Goal: Task Accomplishment & Management: Use online tool/utility

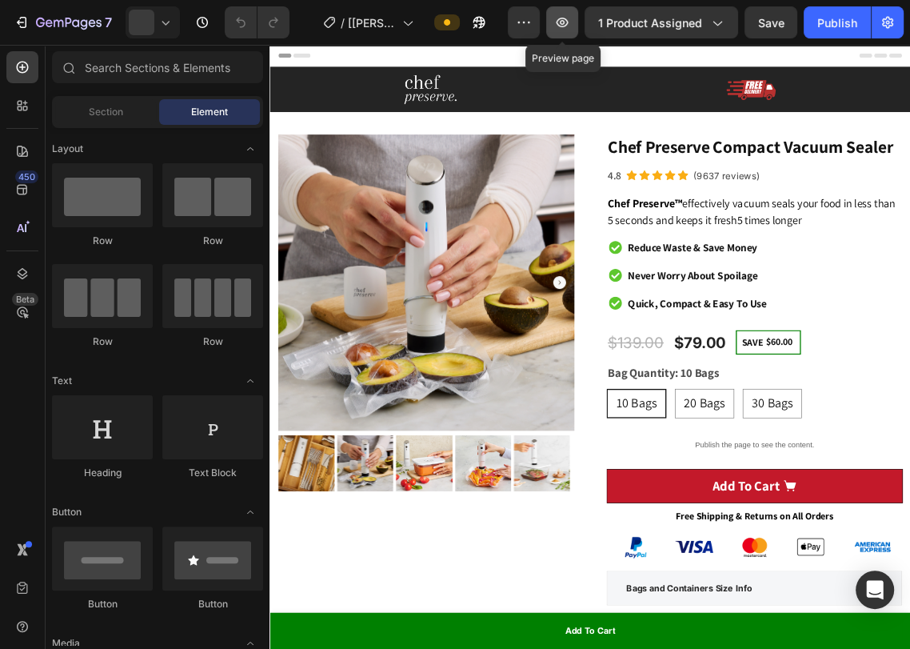
click at [558, 30] on icon "button" at bounding box center [562, 22] width 16 height 16
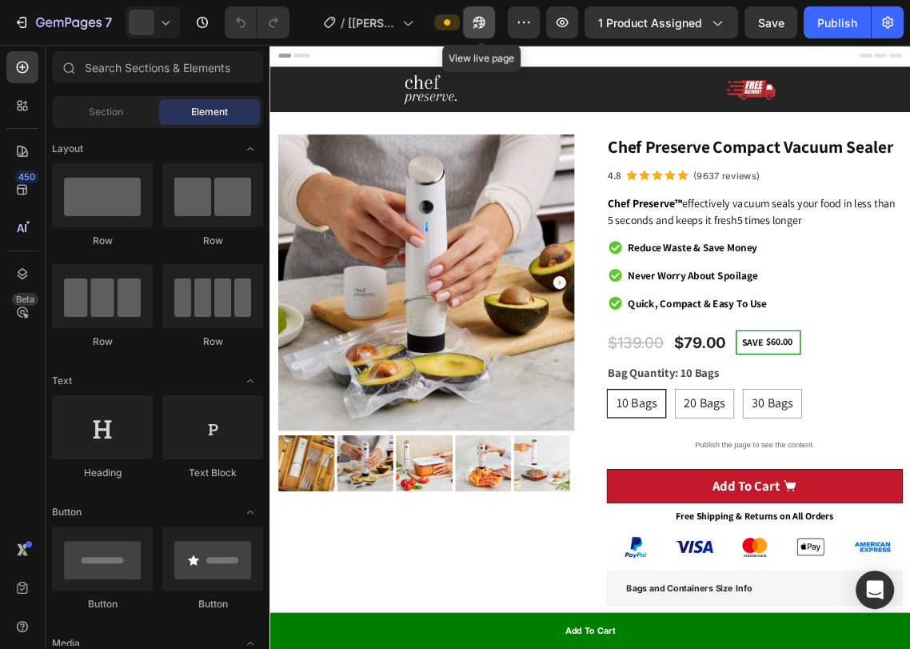
click at [486, 22] on icon "button" at bounding box center [480, 23] width 12 height 12
click at [478, 29] on icon "button" at bounding box center [479, 22] width 16 height 16
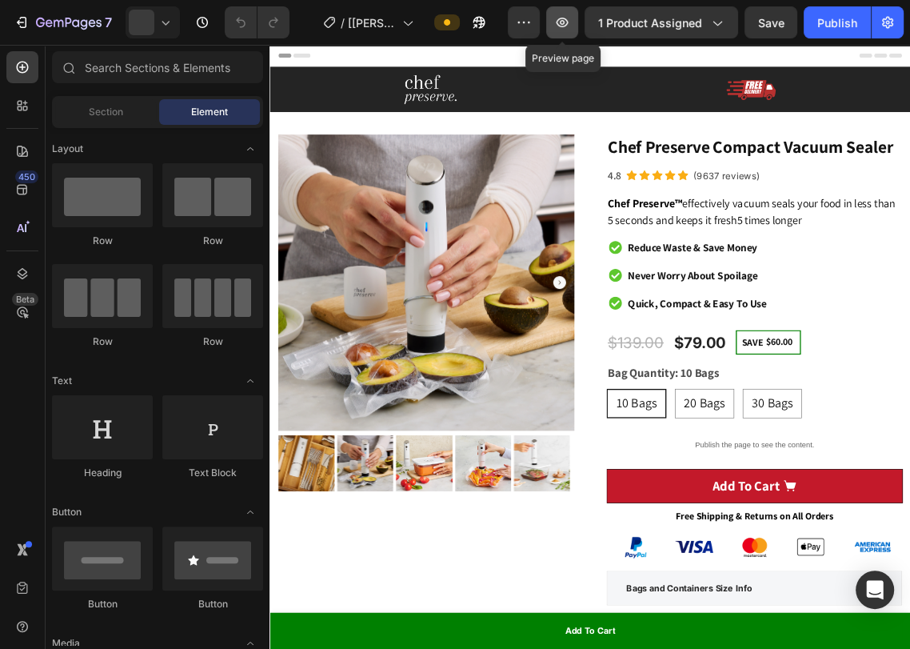
click at [554, 26] on button "button" at bounding box center [562, 22] width 32 height 32
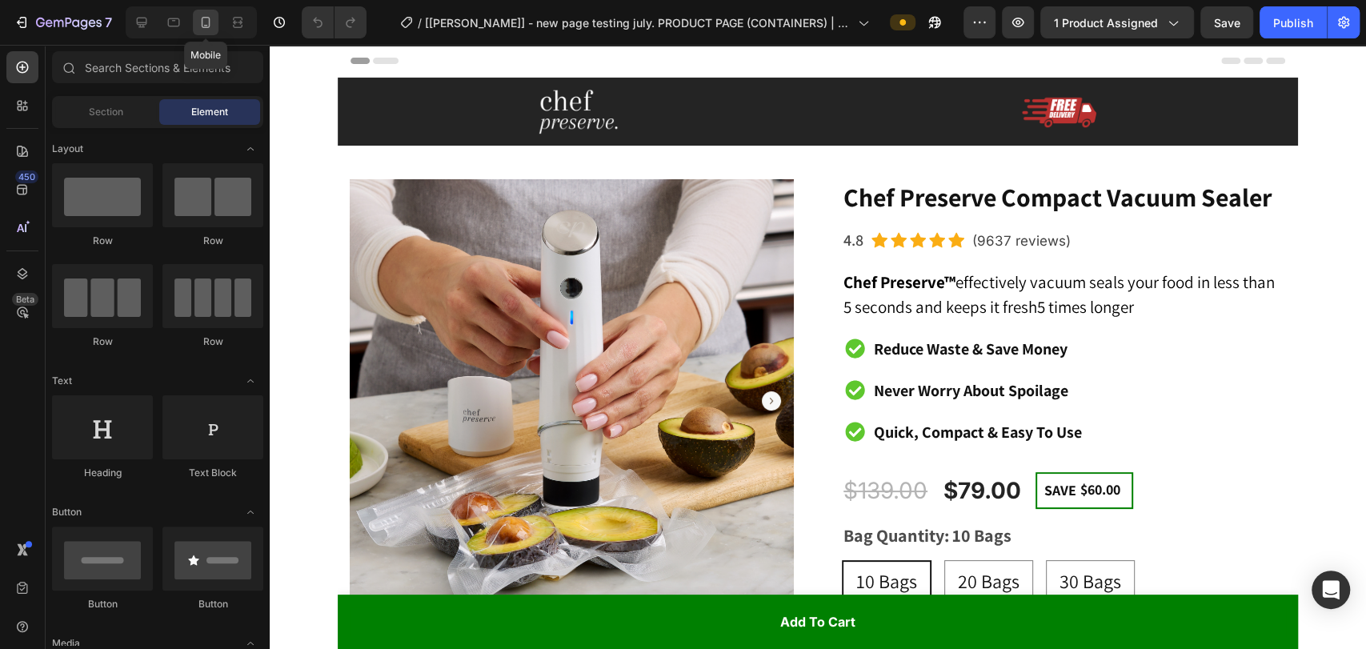
click at [198, 26] on icon at bounding box center [206, 22] width 16 height 16
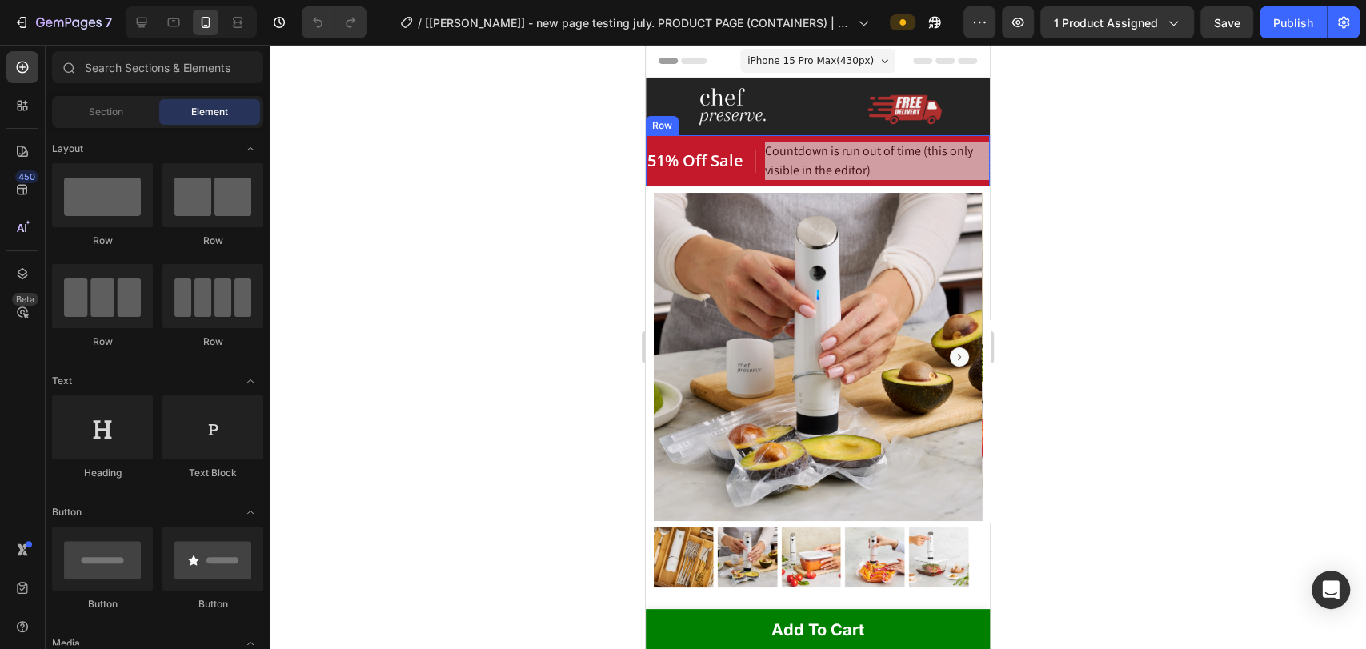
click at [735, 142] on div "51% Off Sale Heading" at bounding box center [701, 161] width 110 height 38
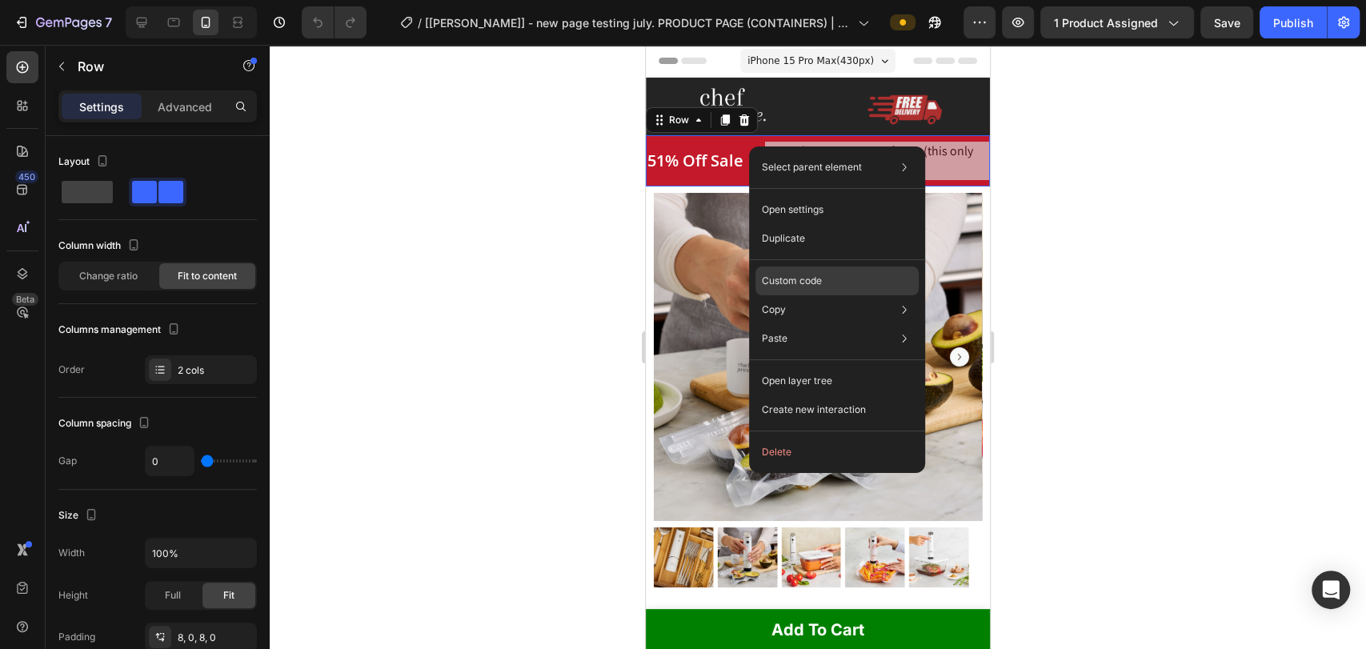
click at [813, 283] on p "Custom code" at bounding box center [792, 281] width 60 height 14
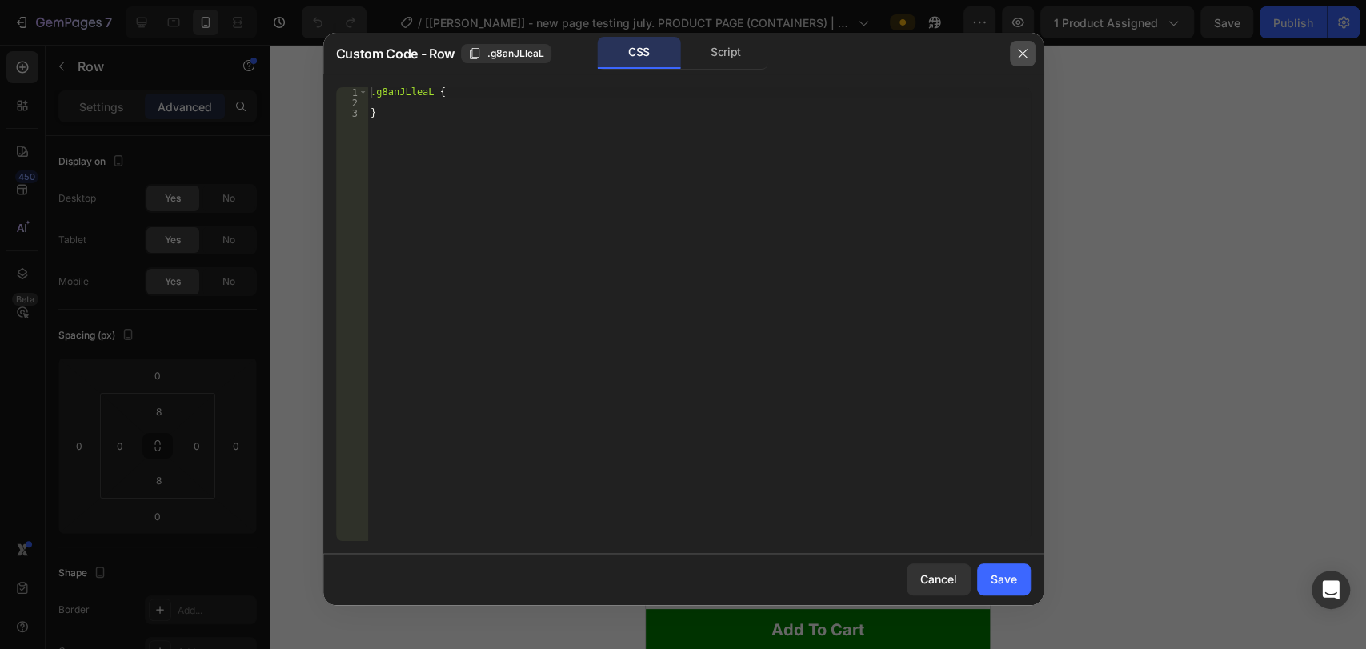
click at [910, 54] on button "button" at bounding box center [1023, 54] width 26 height 26
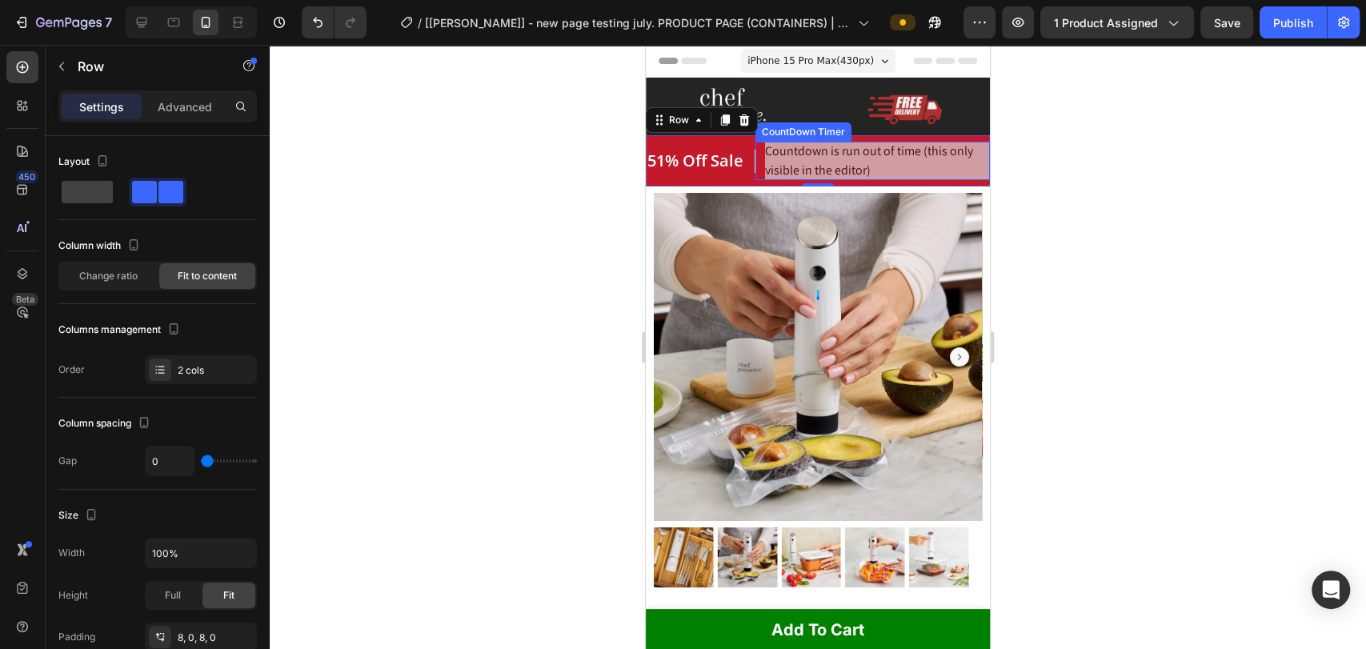
click at [822, 152] on span "Countdown is run out of time (this only visible in the editor)" at bounding box center [877, 161] width 225 height 38
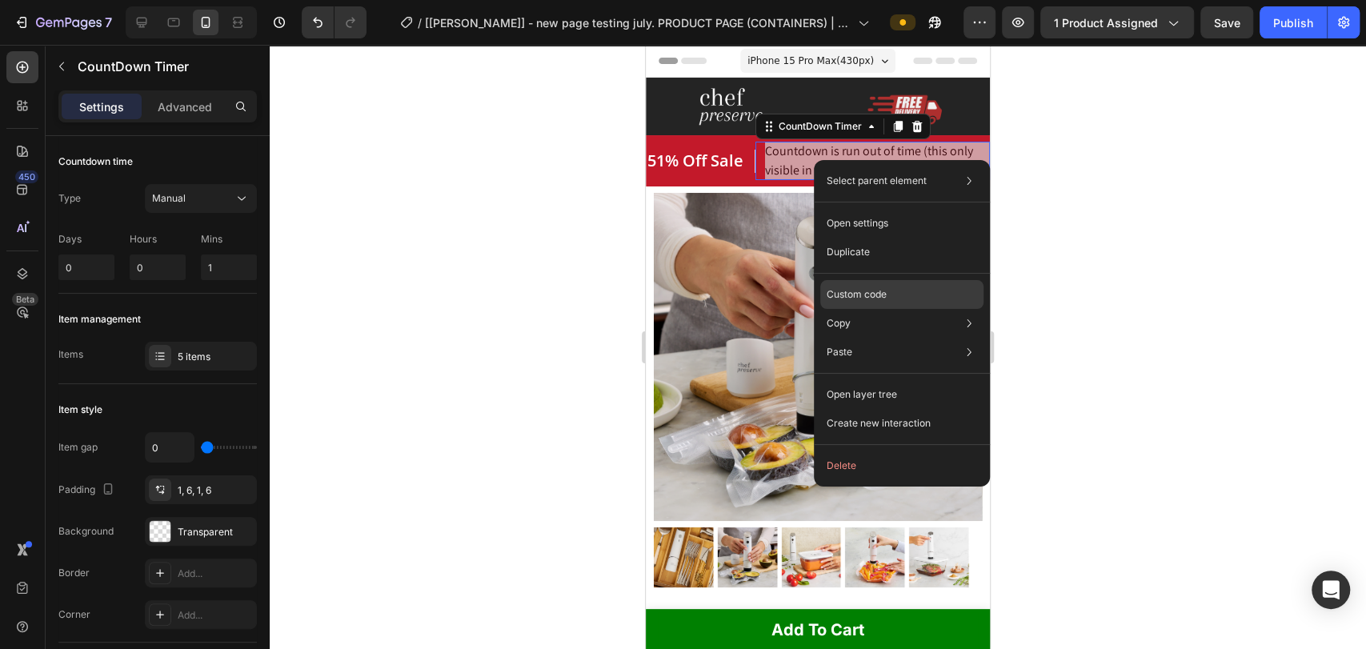
click at [880, 297] on p "Custom code" at bounding box center [856, 294] width 60 height 14
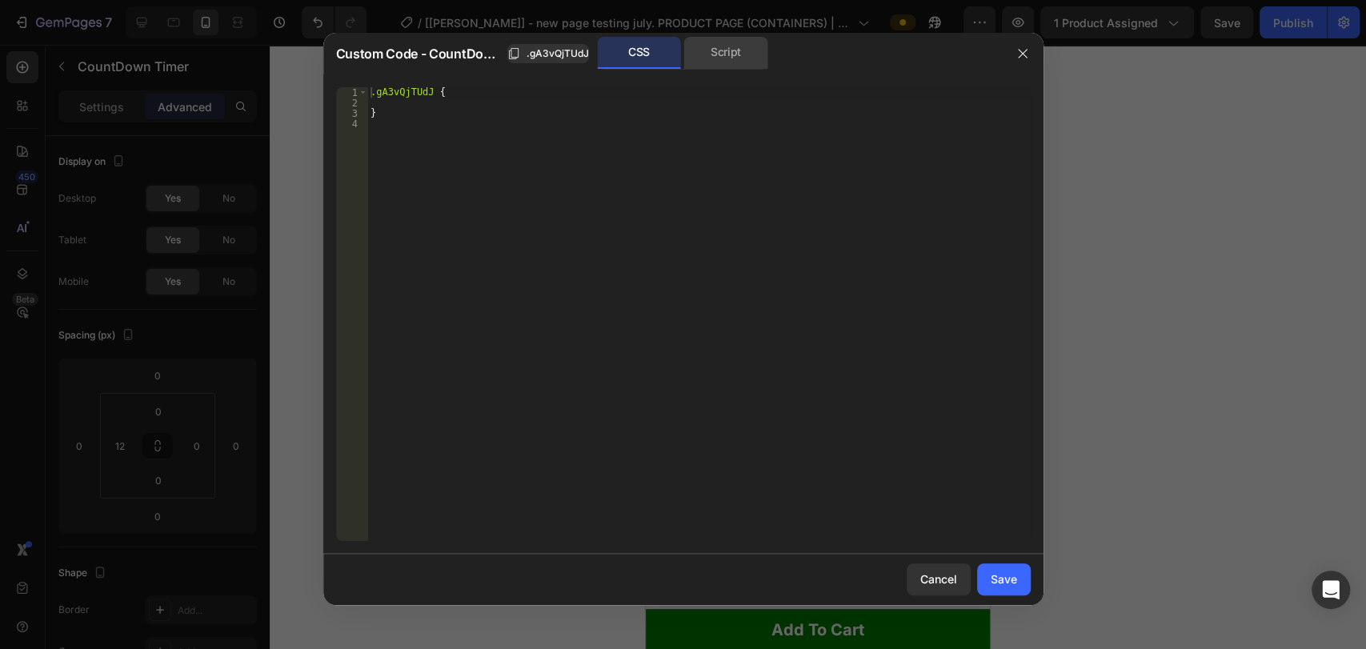
click at [753, 60] on div "Script" at bounding box center [726, 53] width 84 height 32
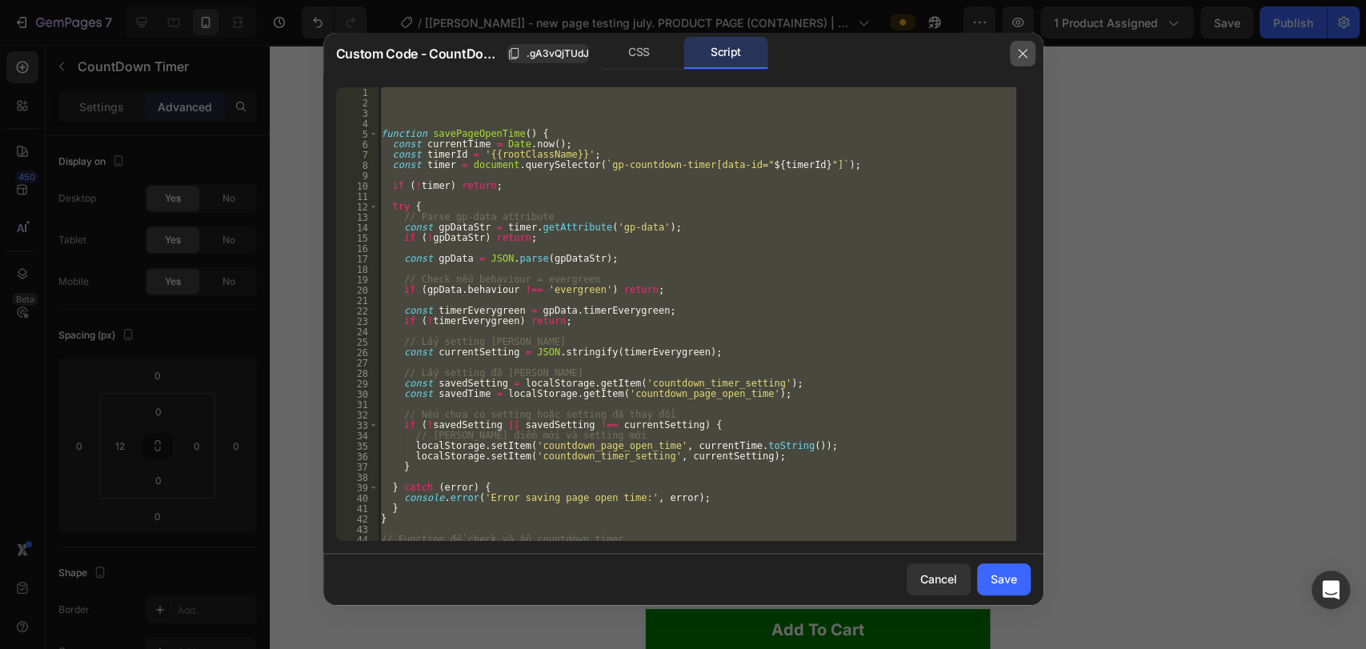
click at [910, 52] on icon "button" at bounding box center [1022, 53] width 9 height 9
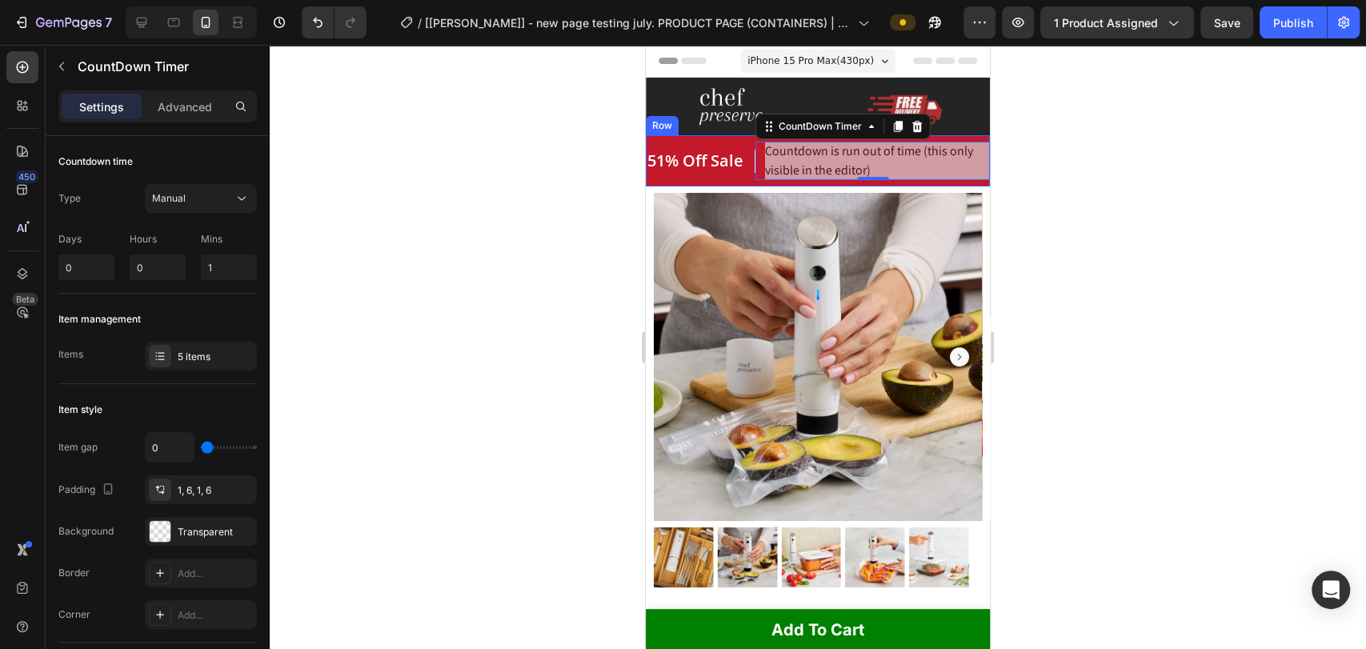
click at [730, 142] on div "51% Off Sale Heading" at bounding box center [701, 161] width 110 height 38
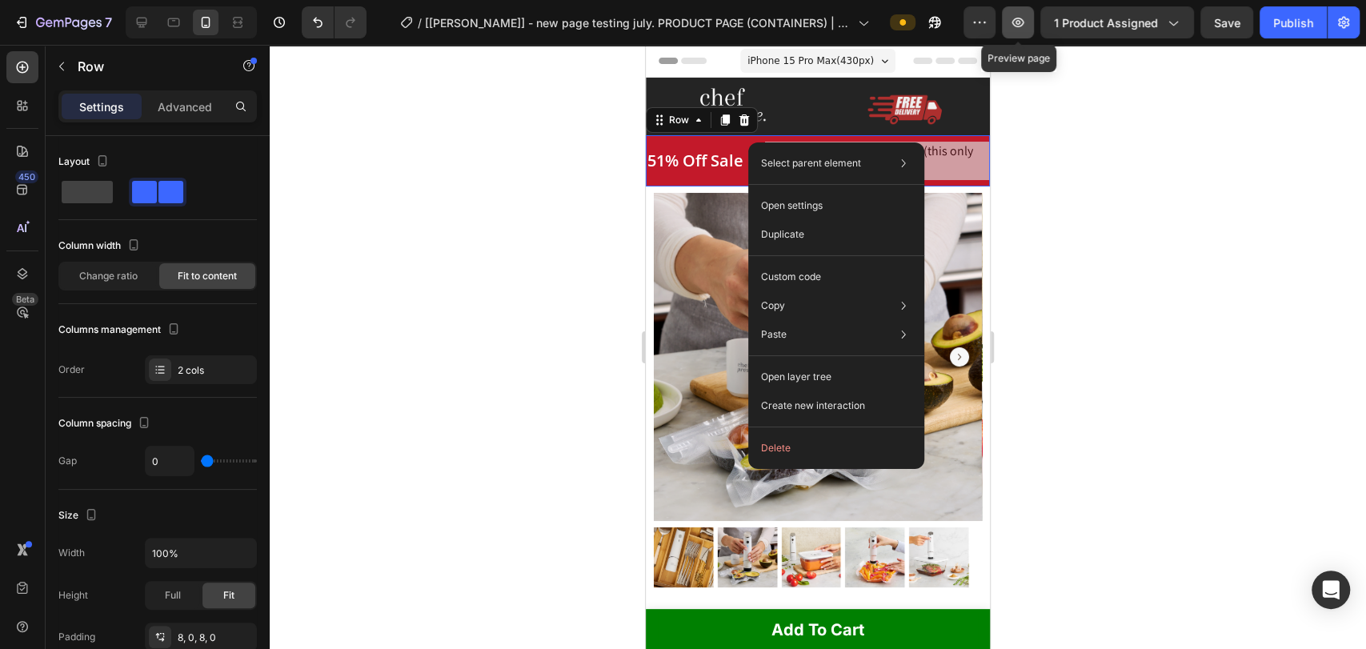
click at [910, 22] on icon "button" at bounding box center [1018, 22] width 16 height 16
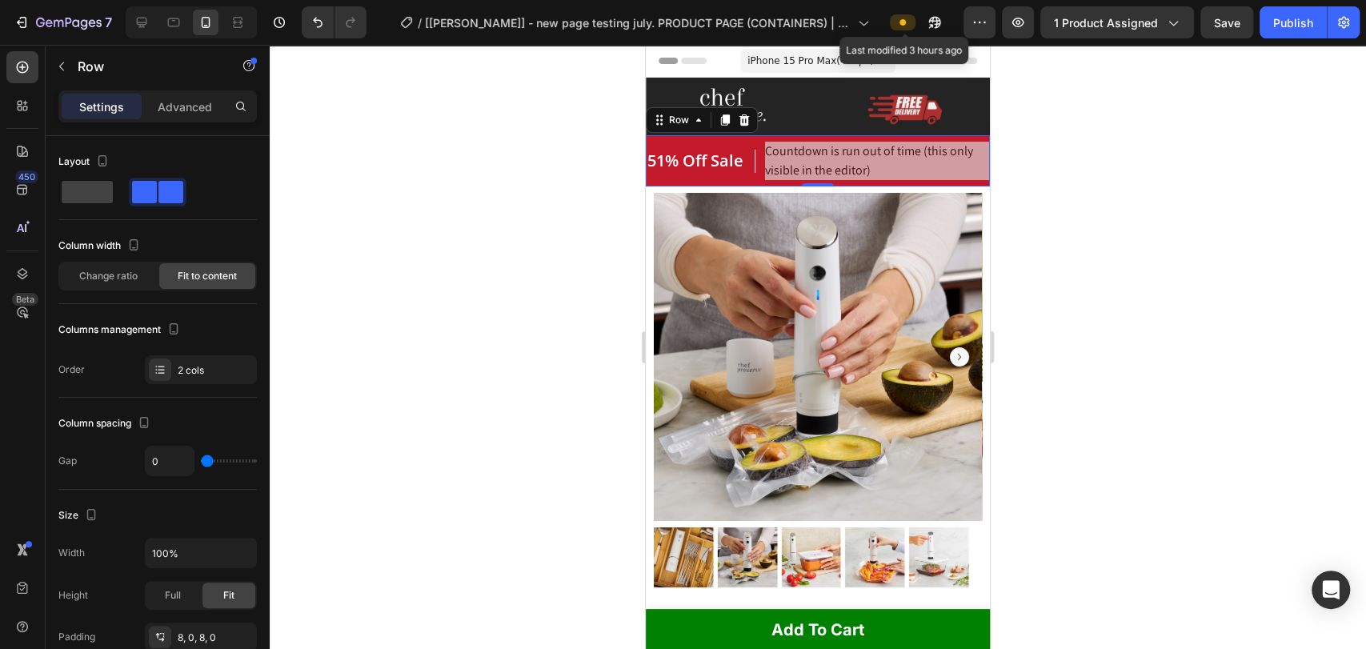
click at [904, 27] on span at bounding box center [902, 22] width 13 height 13
click at [910, 19] on icon "button" at bounding box center [1018, 22] width 16 height 16
click at [793, 166] on span "Countdown is run out of time (this only visible in the editor)" at bounding box center [877, 161] width 225 height 38
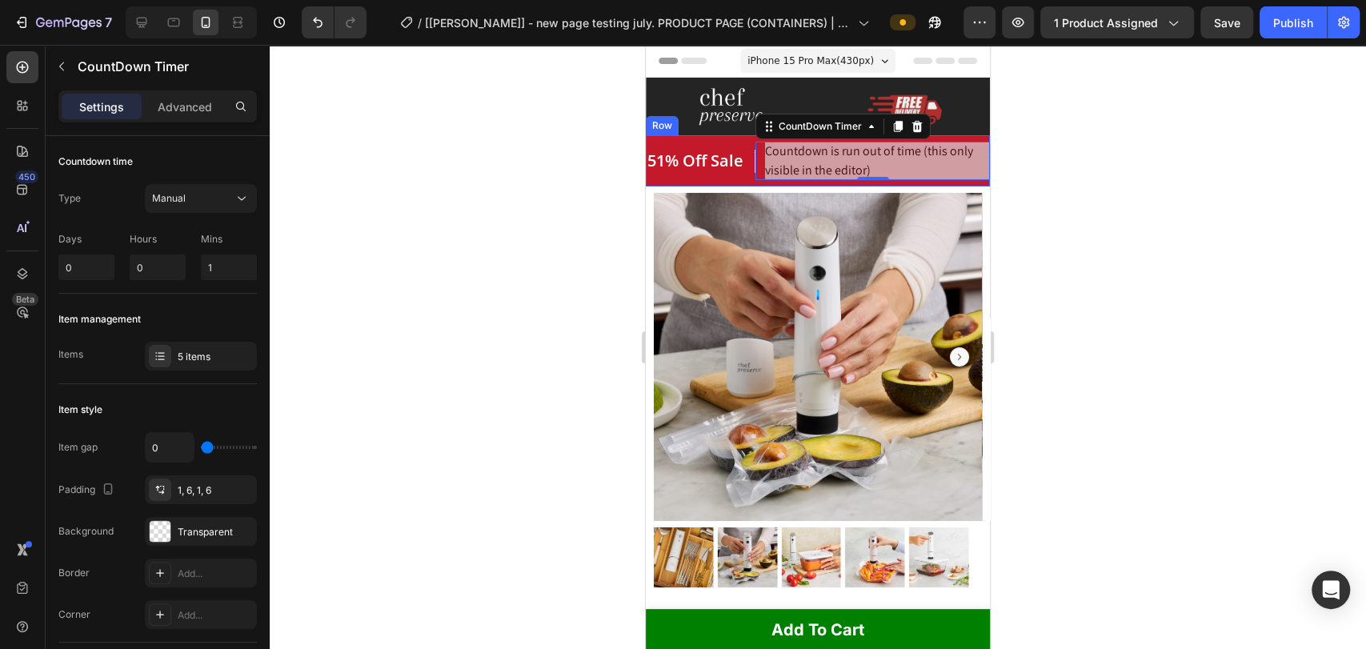
click at [737, 142] on div "51% Off Sale Heading" at bounding box center [701, 161] width 110 height 38
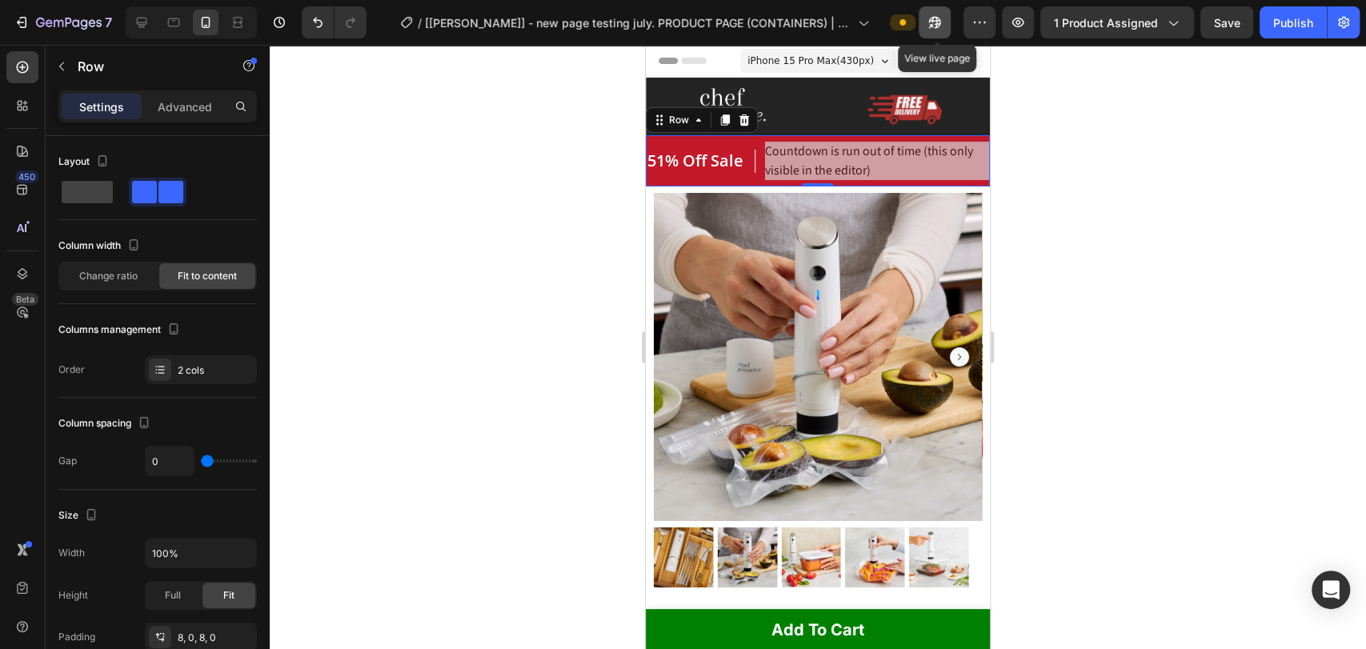
click at [910, 22] on icon "button" at bounding box center [935, 23] width 12 height 12
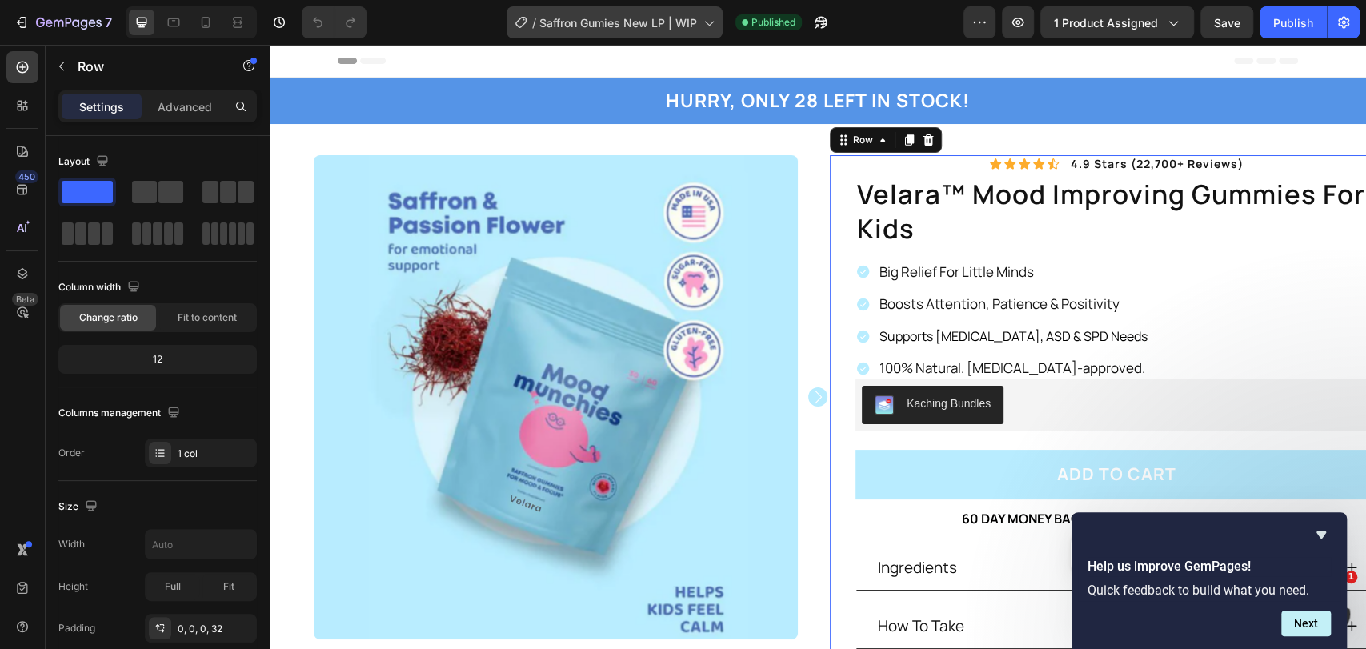
scroll to position [356, 0]
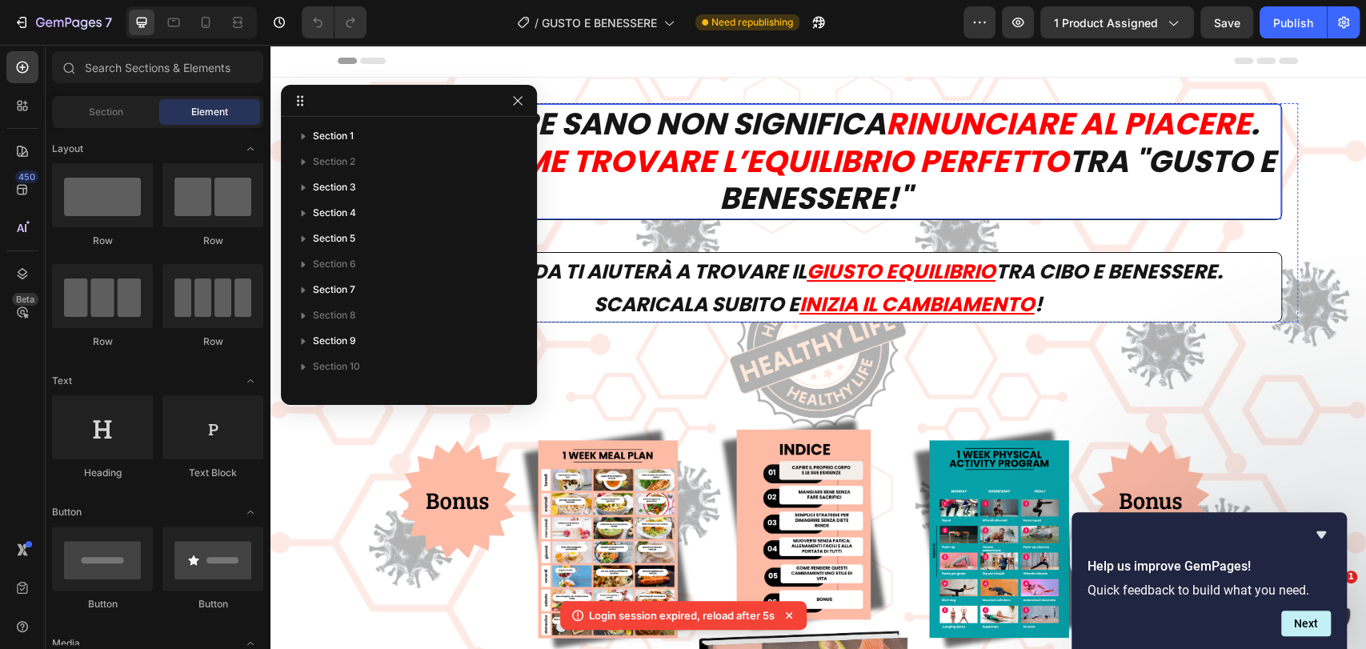
scroll to position [237, 0]
